Goal: Task Accomplishment & Management: Complete application form

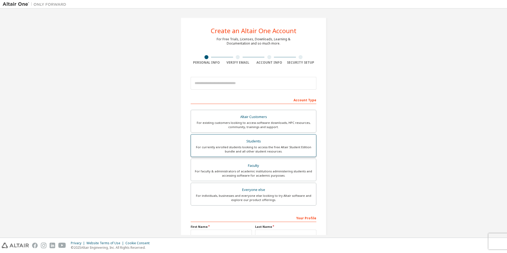
click at [276, 146] on div "For currently enrolled students looking to access the free Altair Student Editi…" at bounding box center [253, 149] width 119 height 8
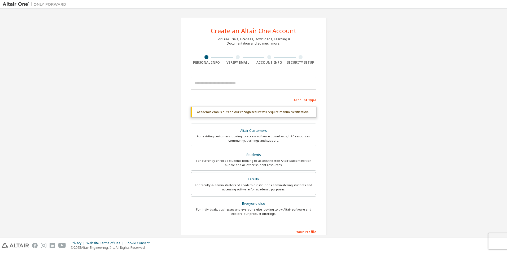
click at [264, 90] on div at bounding box center [254, 83] width 126 height 18
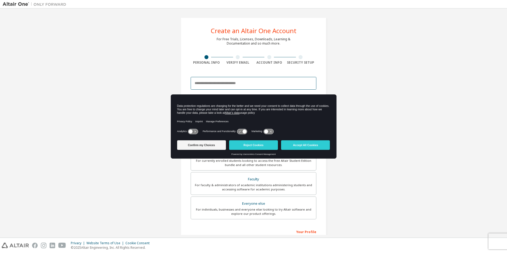
click at [264, 85] on input "email" at bounding box center [254, 83] width 126 height 13
type input "**********"
click at [298, 141] on button "Accept All Cookies" at bounding box center [305, 145] width 49 height 10
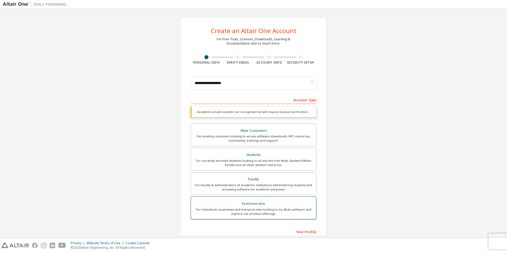
scroll to position [71, 0]
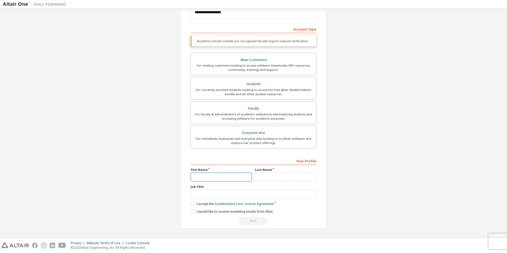
click at [230, 178] on input "text" at bounding box center [221, 177] width 61 height 9
click at [230, 173] on input "*" at bounding box center [221, 177] width 61 height 9
click at [271, 173] on input "text" at bounding box center [285, 177] width 61 height 9
click at [230, 175] on input "*" at bounding box center [221, 177] width 61 height 9
type input "*******"
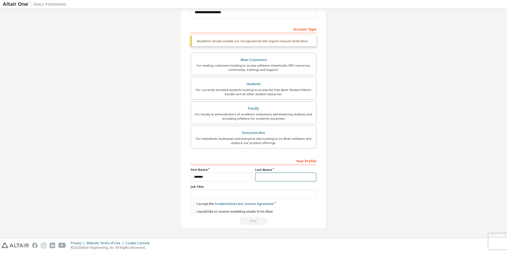
click at [266, 179] on input "text" at bounding box center [285, 177] width 61 height 9
type input "********"
click at [222, 198] on input "text" at bounding box center [254, 194] width 126 height 9
type input "**********"
click at [192, 203] on label "I accept the Academic End-User License Agreement" at bounding box center [232, 203] width 83 height 5
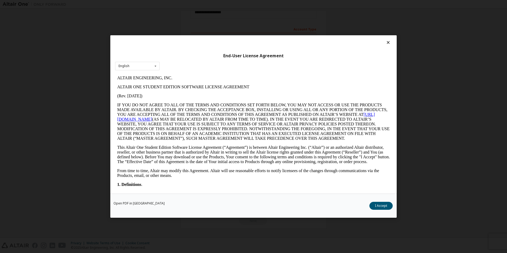
scroll to position [0, 0]
click at [381, 206] on button "I Accept" at bounding box center [380, 206] width 23 height 8
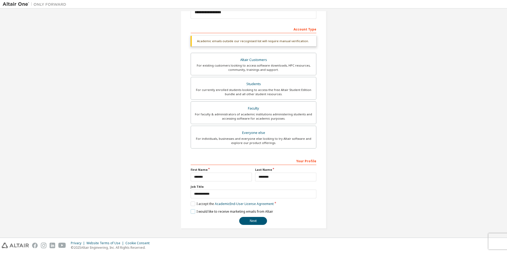
click at [193, 211] on label "I would like to receive marketing emails from Altair" at bounding box center [232, 211] width 82 height 5
click at [246, 219] on button "Next" at bounding box center [253, 221] width 28 height 8
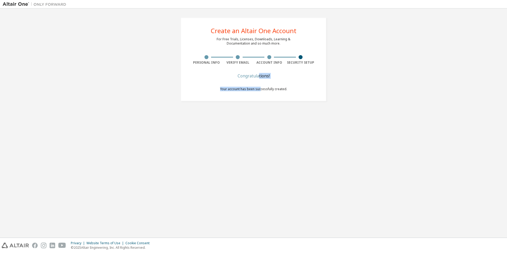
drag, startPoint x: 258, startPoint y: 75, endPoint x: 260, endPoint y: 91, distance: 16.0
click at [260, 91] on div "Congratulations! Your account has been successfully created." at bounding box center [253, 85] width 67 height 23
click at [260, 91] on span "Your account has been successfully created." at bounding box center [253, 89] width 67 height 5
click at [272, 118] on div "Create an Altair One Account For Free Trials, Licenses, Downloads, Learning & D…" at bounding box center [254, 123] width 502 height 224
